Goal: Find specific page/section: Find specific page/section

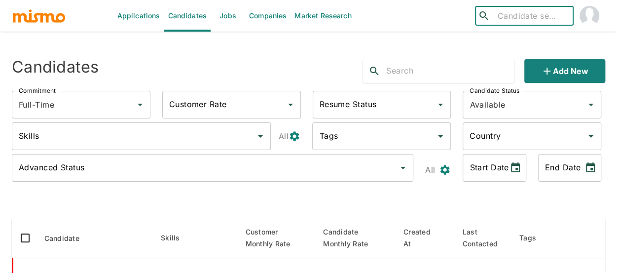
click at [212, 18] on link "Jobs" at bounding box center [228, 16] width 35 height 32
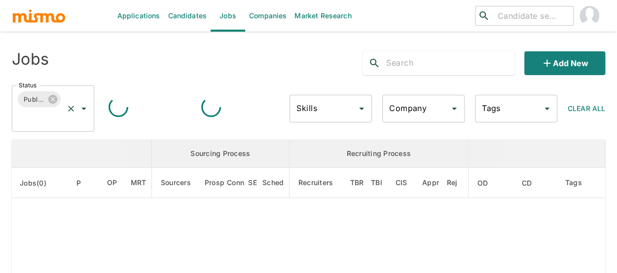
click at [84, 109] on icon "Open" at bounding box center [83, 109] width 5 height 2
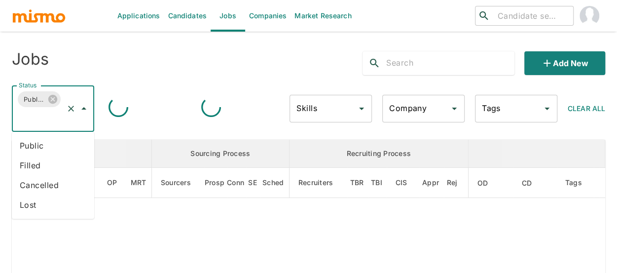
click at [48, 146] on li "Public" at bounding box center [53, 146] width 82 height 20
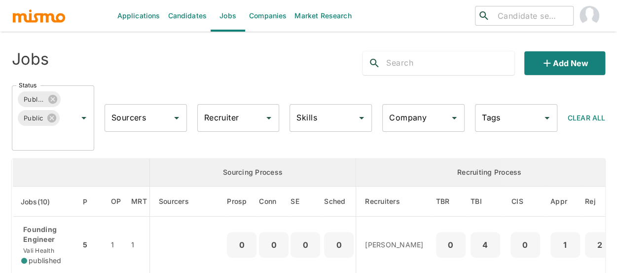
click at [245, 115] on input "Recruiter" at bounding box center [231, 118] width 59 height 19
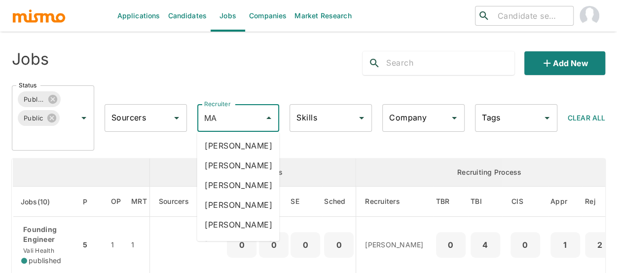
type input "MAI"
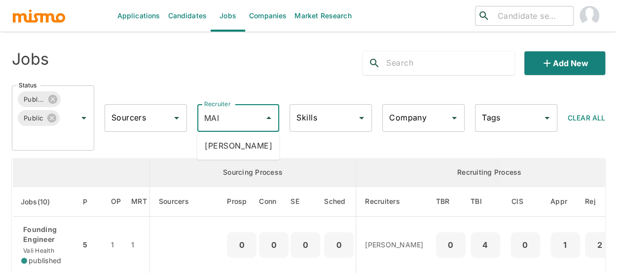
click at [240, 141] on li "Maia Reyes" at bounding box center [238, 146] width 82 height 20
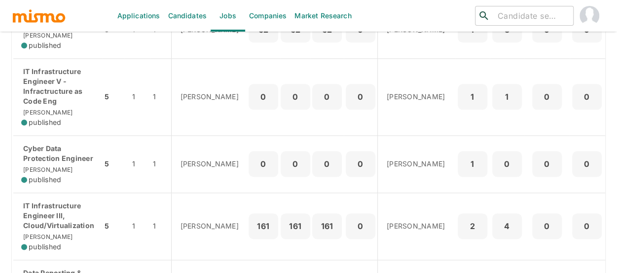
scroll to position [543, 0]
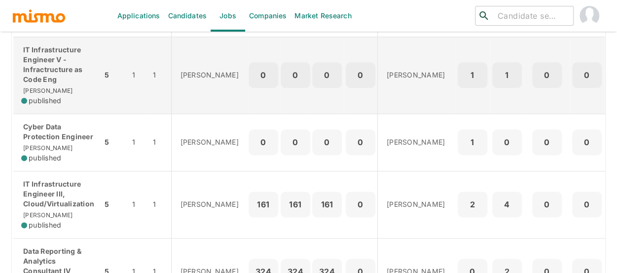
click at [50, 84] on p "IT Infrastructure Engineer V - Infractructure as Code Eng" at bounding box center [57, 64] width 73 height 39
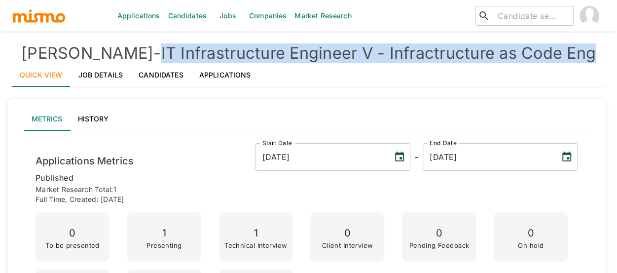
drag, startPoint x: 559, startPoint y: 51, endPoint x: 125, endPoint y: 53, distance: 434.6
click at [122, 51] on h4 "[PERSON_NAME] - IT Infrastructure Engineer V - Infractructure as Code Eng" at bounding box center [308, 53] width 593 height 20
copy h4 "IT Infrastructure Engineer V - Infractructure as Code Eng"
